Goal: Navigation & Orientation: Find specific page/section

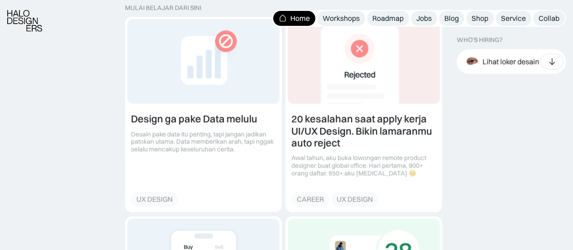
scroll to position [1026, 0]
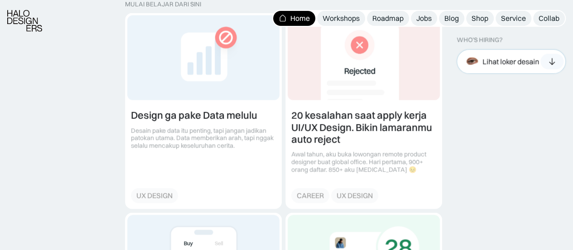
click at [494, 71] on div "Lihat loker desain" at bounding box center [501, 62] width 77 height 20
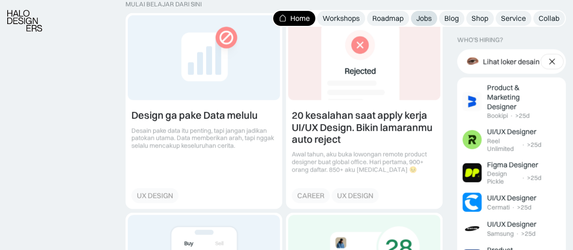
click at [427, 17] on div "Jobs" at bounding box center [424, 19] width 15 height 10
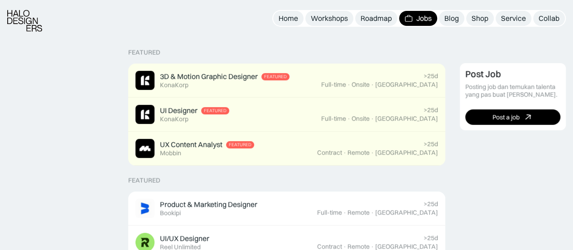
scroll to position [212, 0]
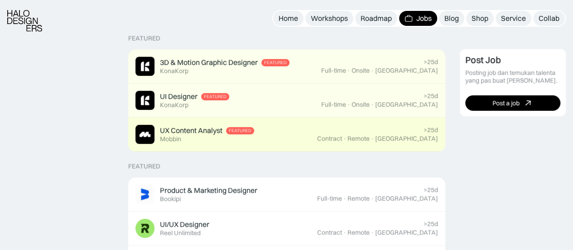
click at [317, 126] on div "UX Content Analyst Featured Mobbin" at bounding box center [227, 134] width 182 height 19
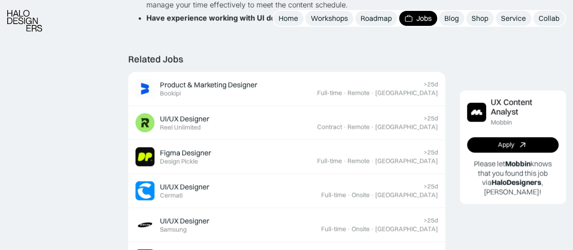
scroll to position [708, 0]
